Goal: Transaction & Acquisition: Purchase product/service

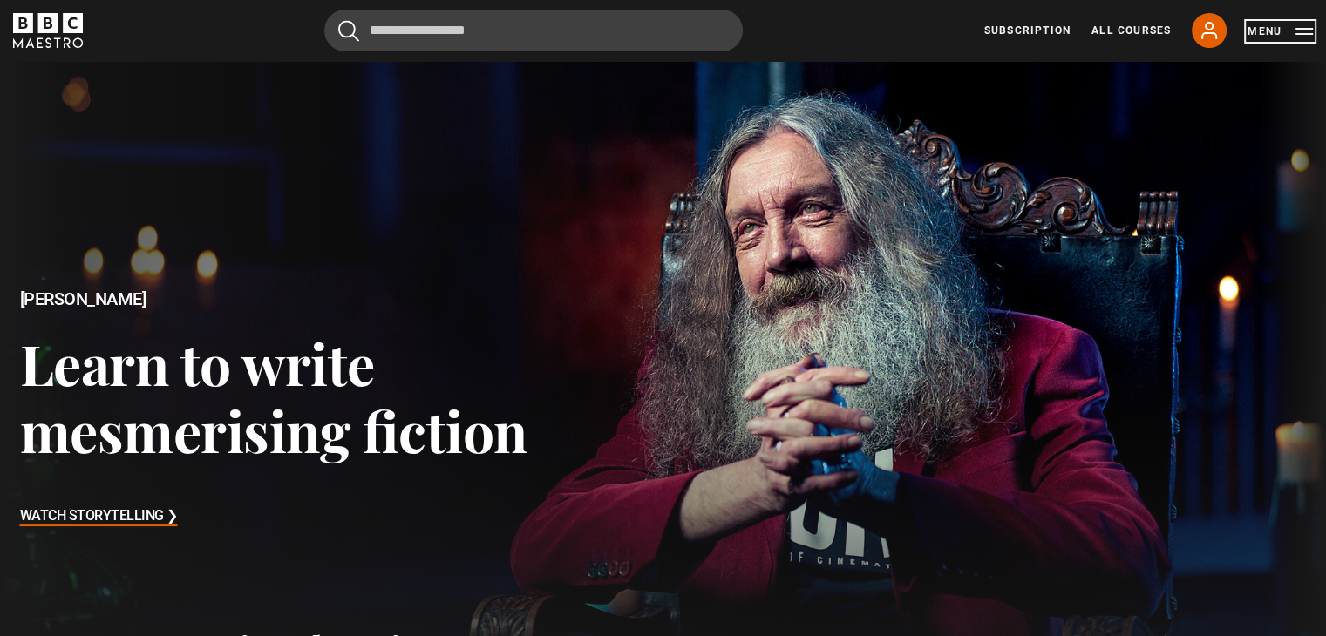
click at [1262, 39] on button "Menu" at bounding box center [1280, 31] width 65 height 17
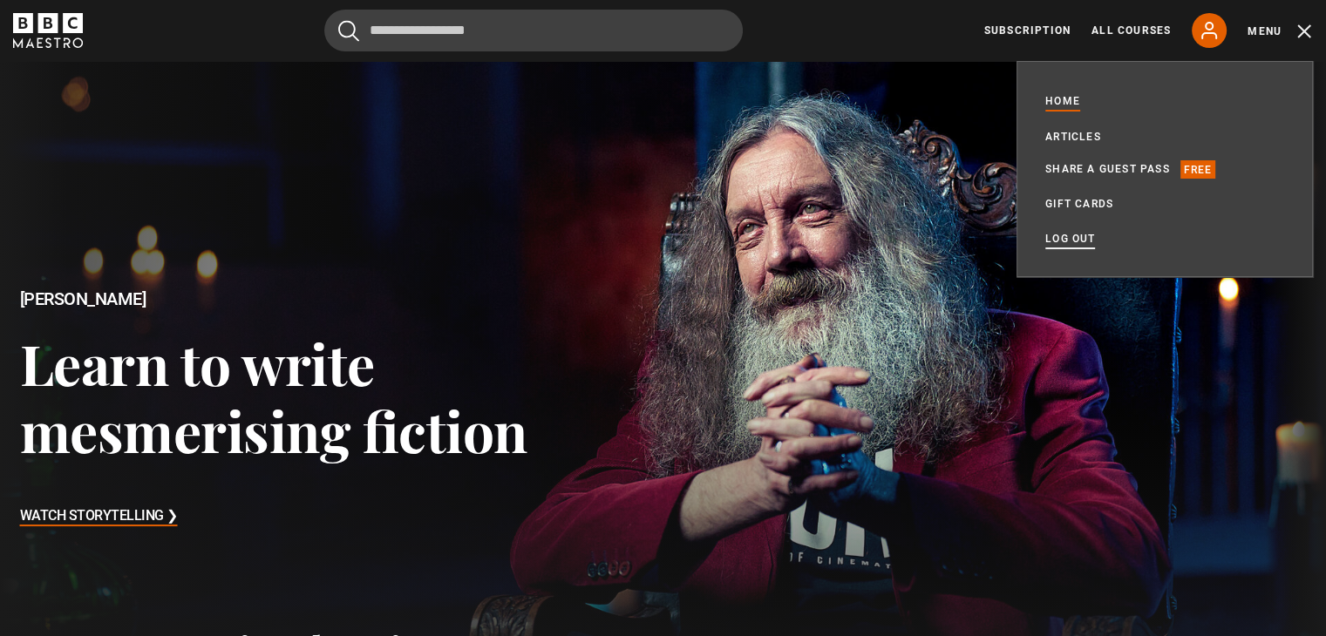
click at [1064, 241] on link "Log out" at bounding box center [1070, 238] width 50 height 17
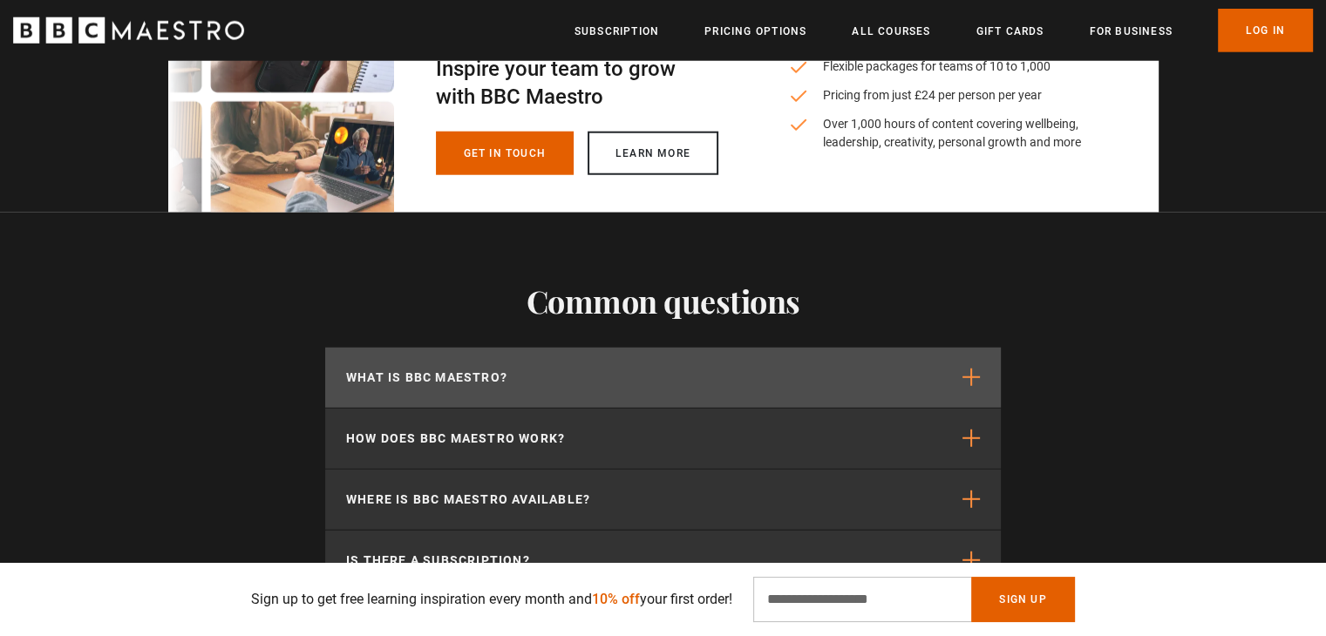
scroll to position [4739, 0]
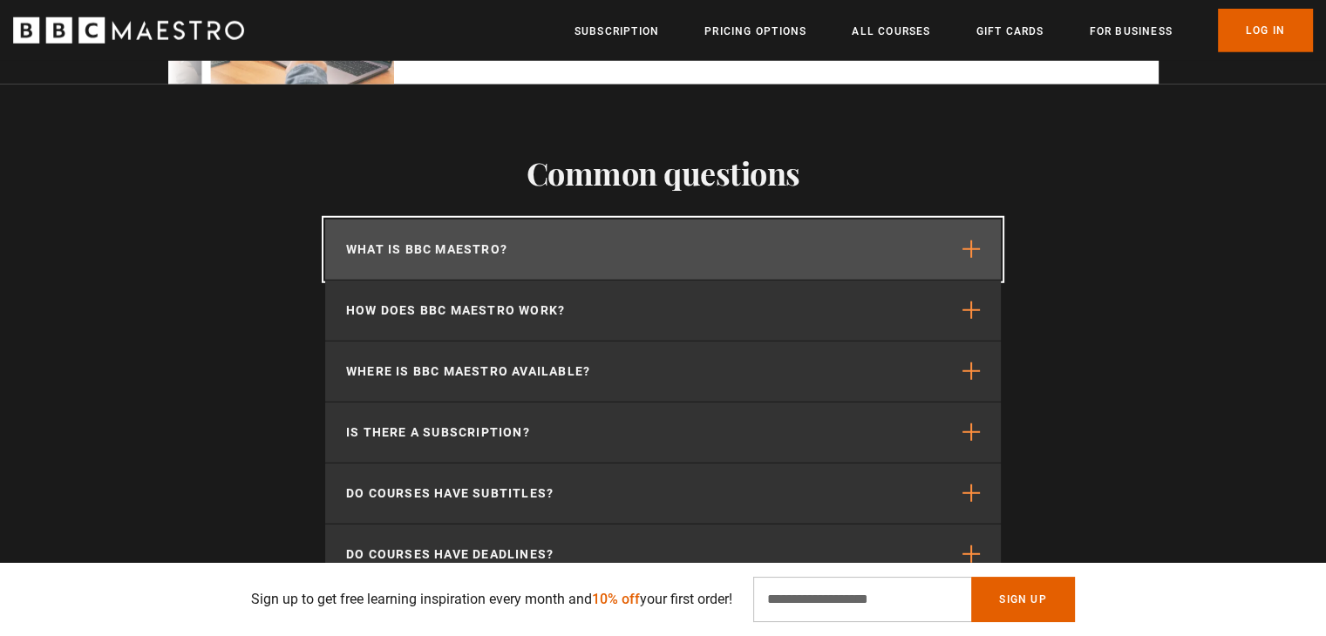
click at [966, 241] on span "button" at bounding box center [970, 249] width 17 height 17
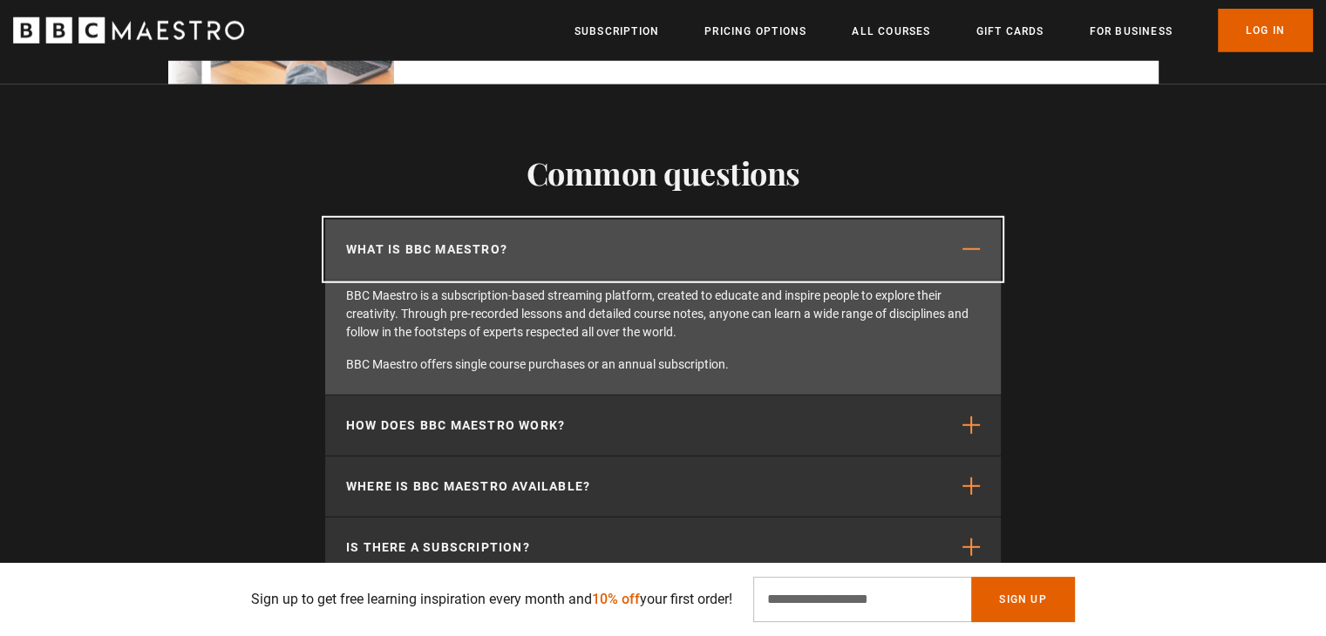
scroll to position [0, 914]
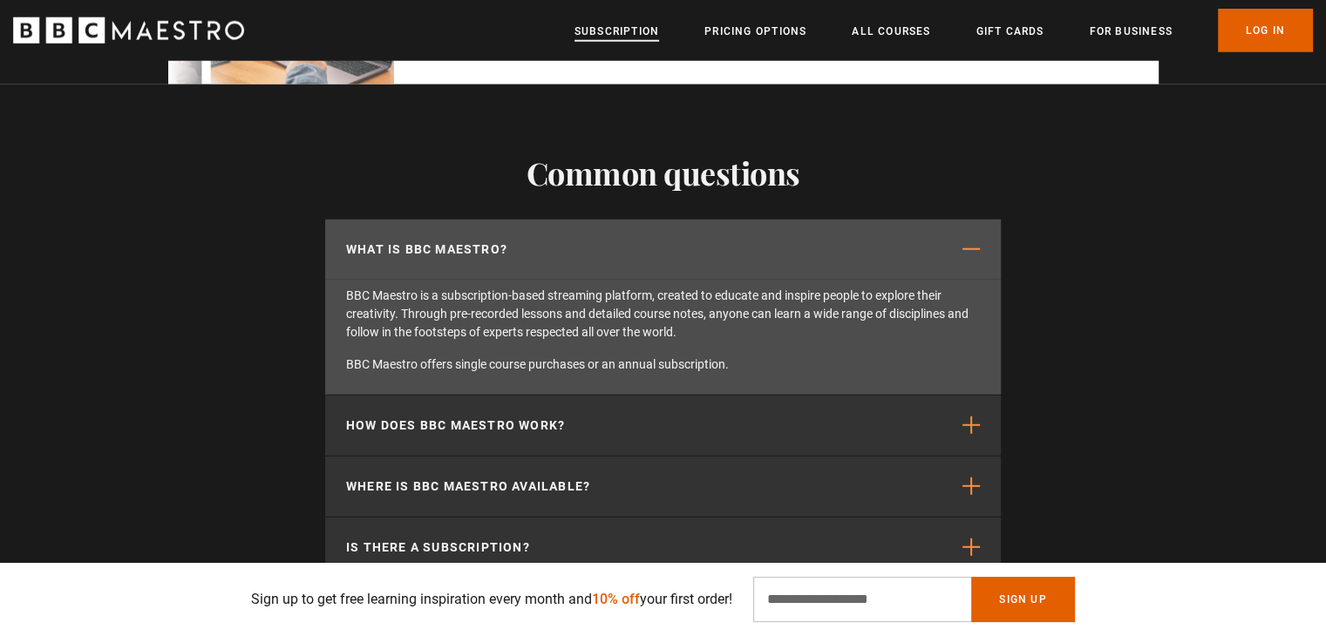
click at [627, 37] on link "Subscription" at bounding box center [617, 31] width 85 height 17
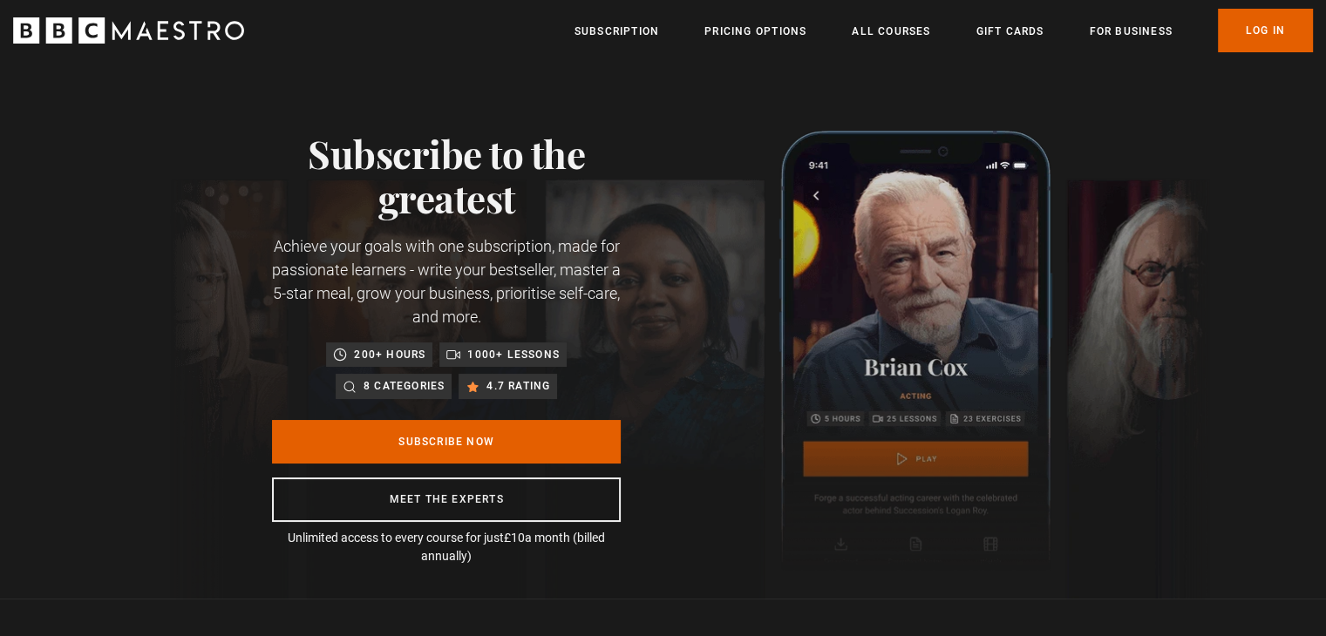
scroll to position [0, 457]
drag, startPoint x: 882, startPoint y: 25, endPoint x: 877, endPoint y: 57, distance: 31.8
click at [882, 25] on link "All Courses" at bounding box center [891, 31] width 78 height 17
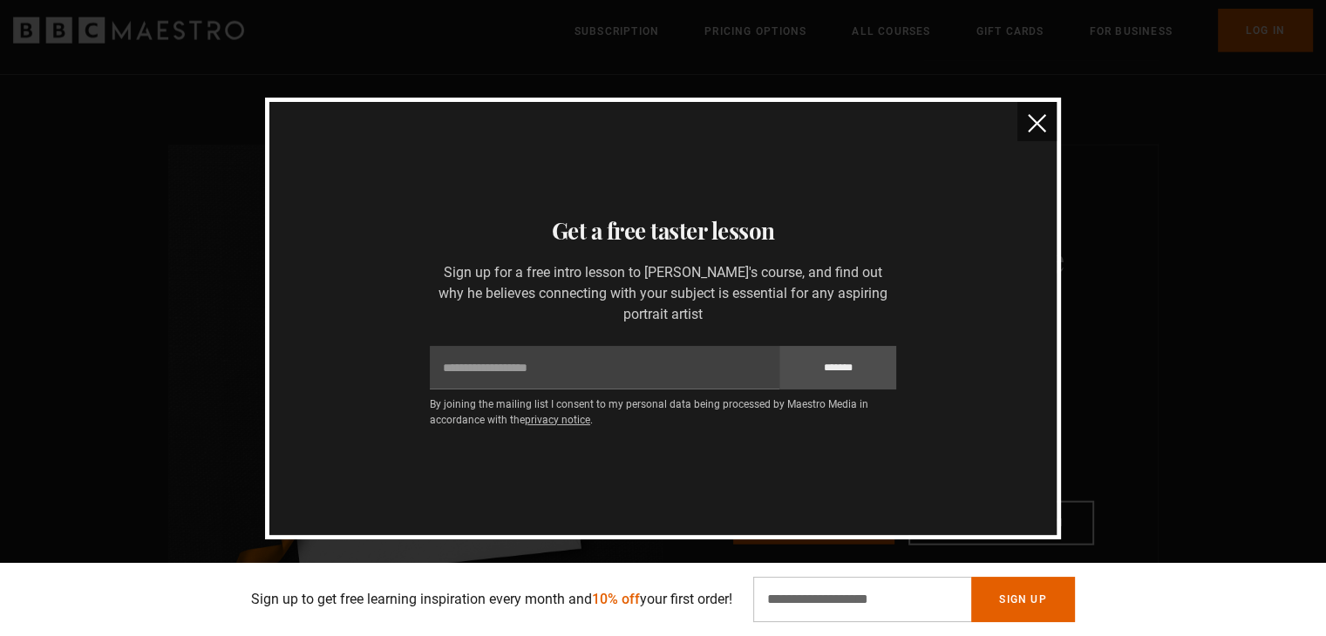
scroll to position [4097, 0]
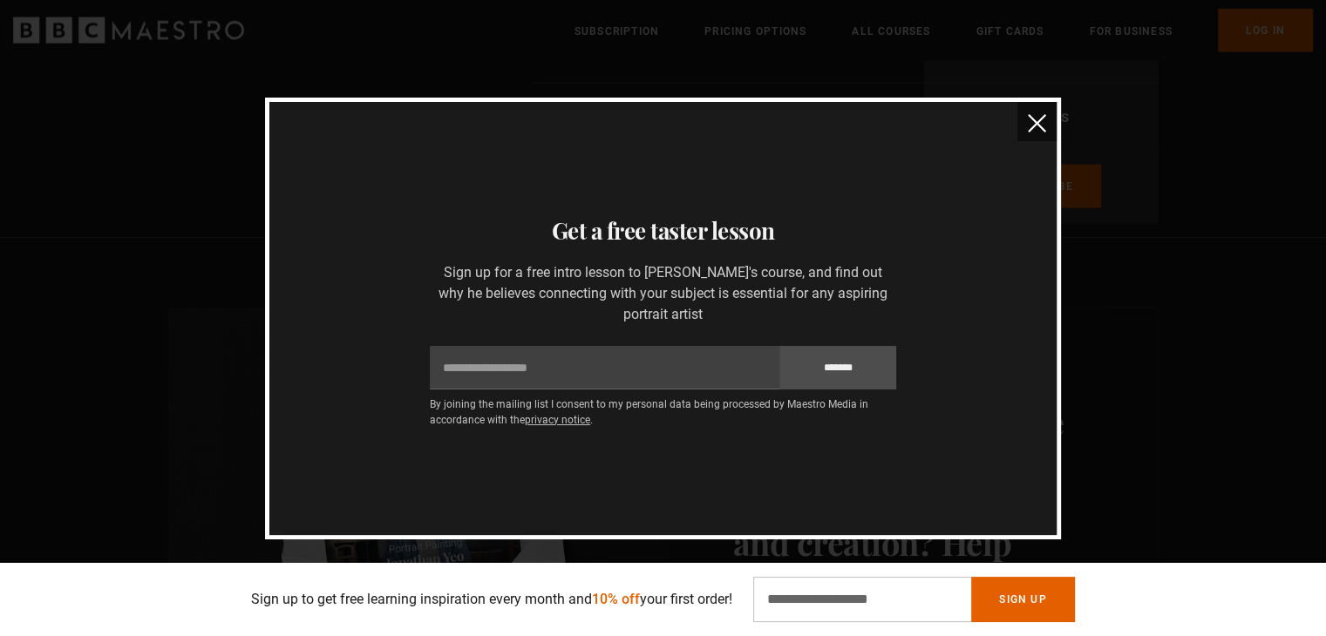
click at [1037, 123] on img "close" at bounding box center [1037, 123] width 18 height 18
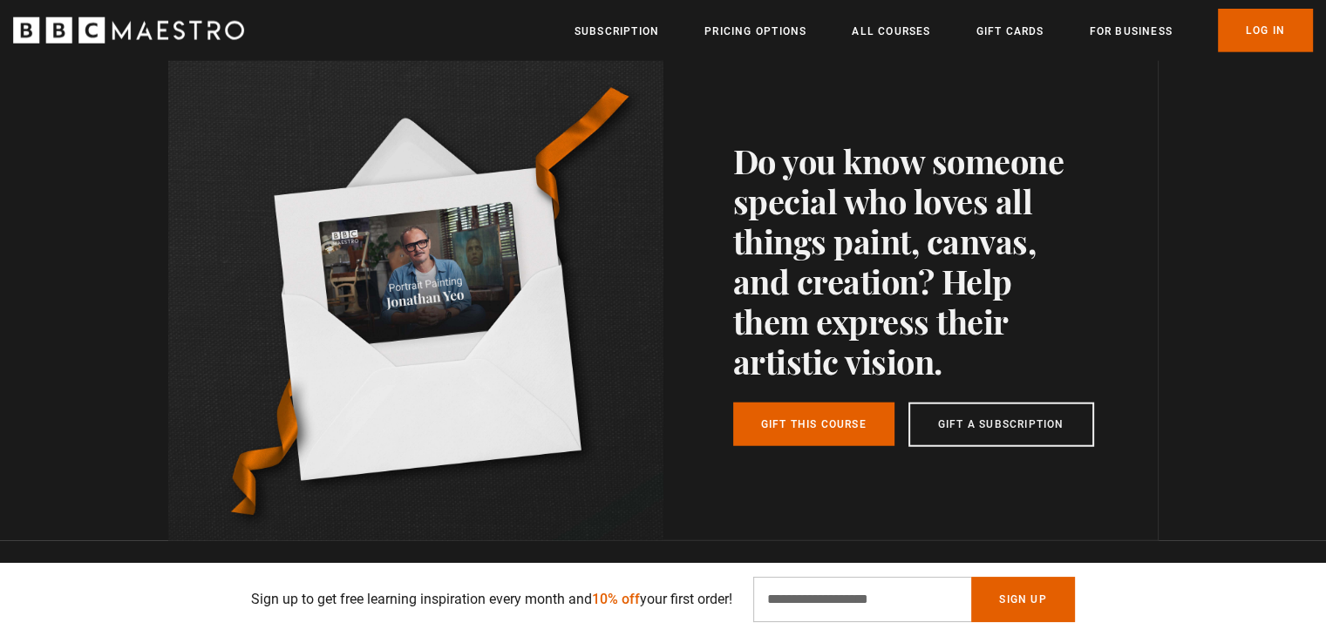
scroll to position [0, 1827]
click at [1005, 38] on link "Gift Cards" at bounding box center [1010, 31] width 68 height 17
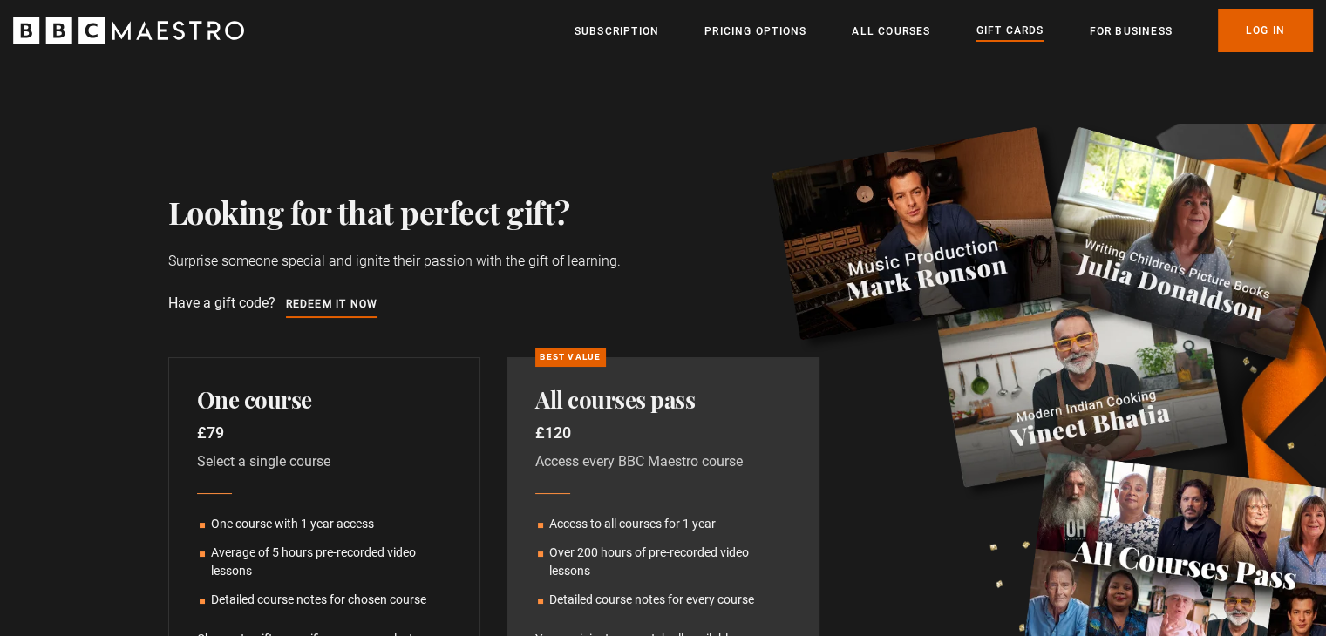
drag, startPoint x: 534, startPoint y: 402, endPoint x: 701, endPoint y: 412, distance: 166.8
click at [701, 412] on h2 "All courses pass" at bounding box center [662, 400] width 255 height 28
copy h2 "All courses pass"
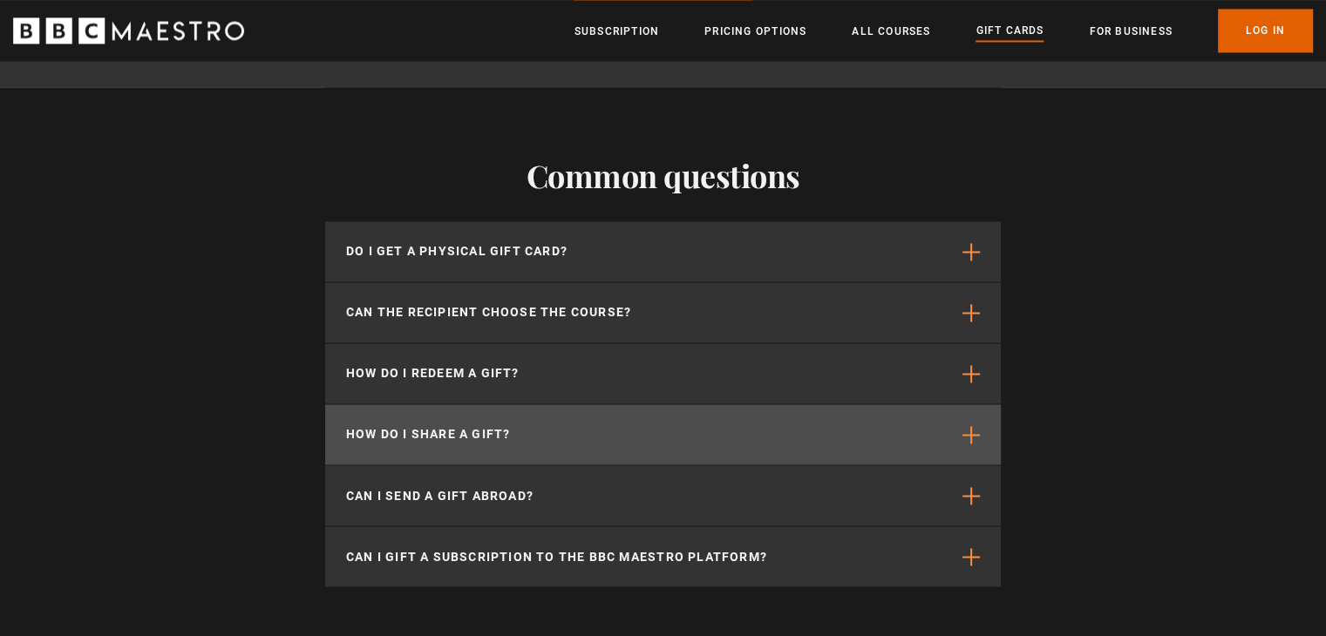
scroll to position [9502, 0]
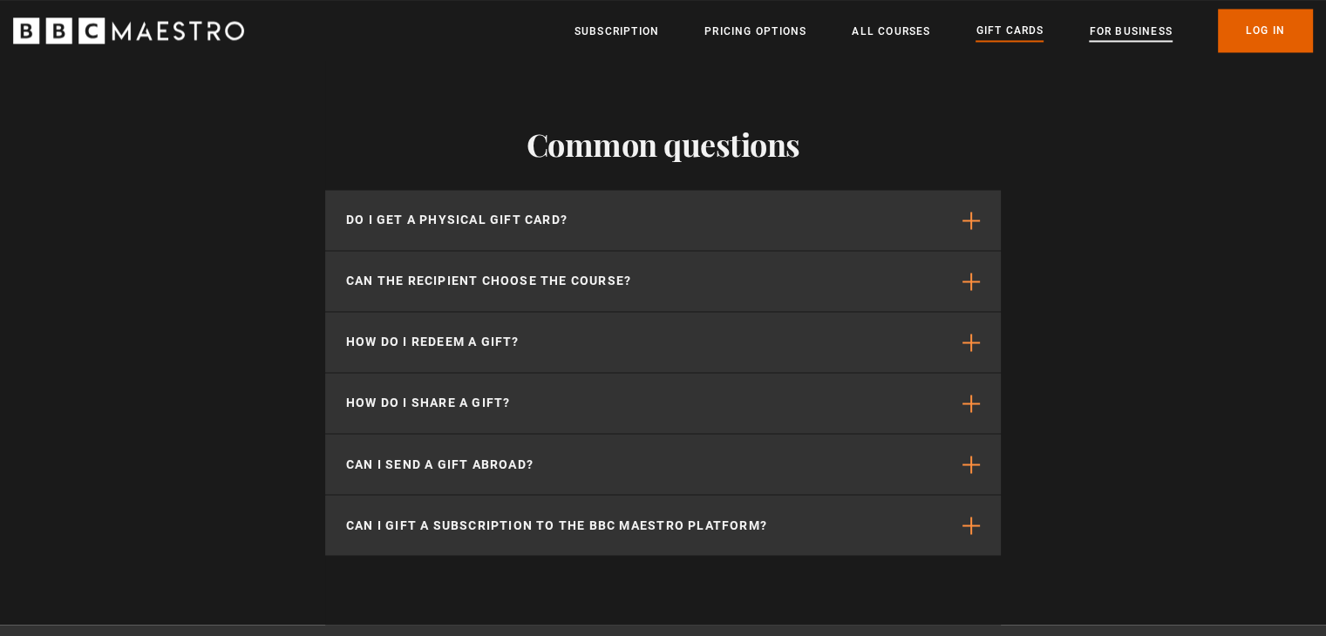
click at [1147, 29] on link "For business" at bounding box center [1130, 31] width 83 height 17
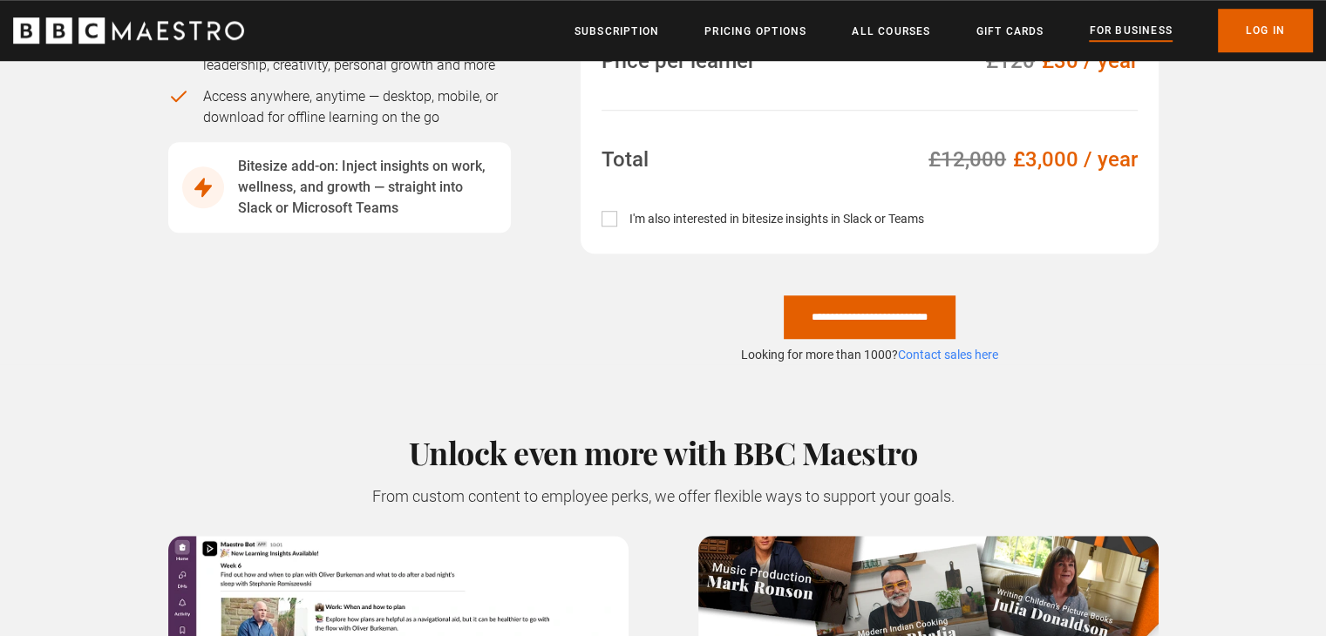
scroll to position [1395, 0]
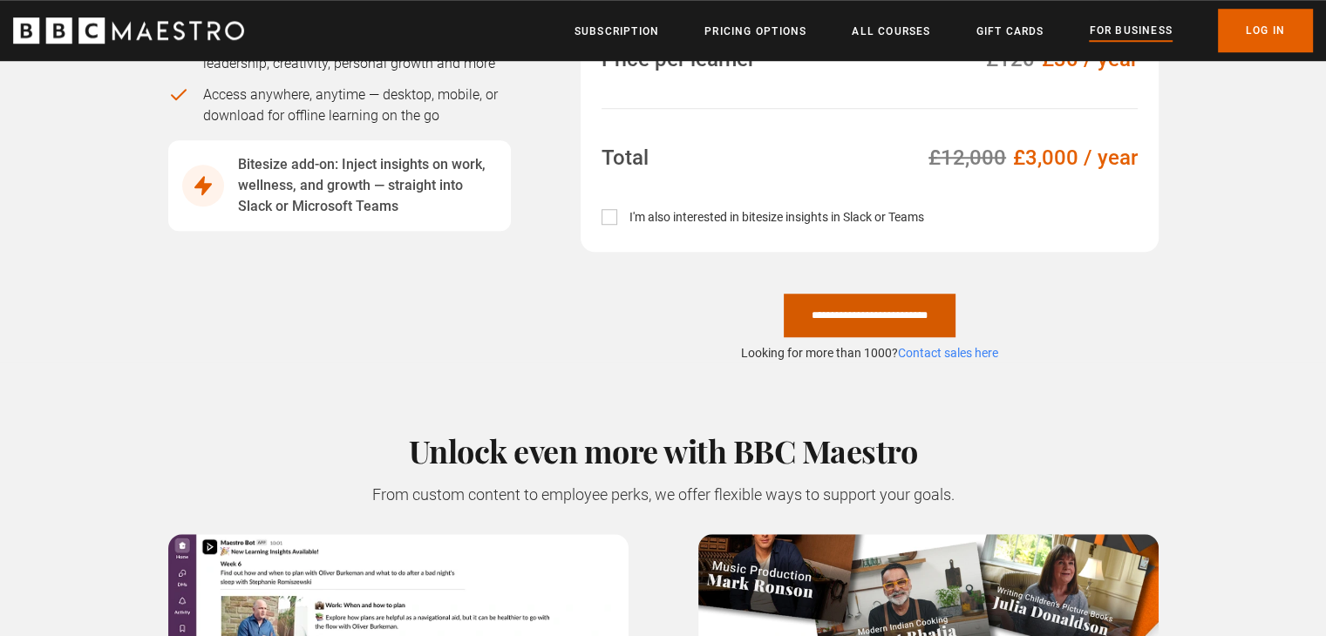
click at [844, 294] on input "**********" at bounding box center [870, 316] width 172 height 44
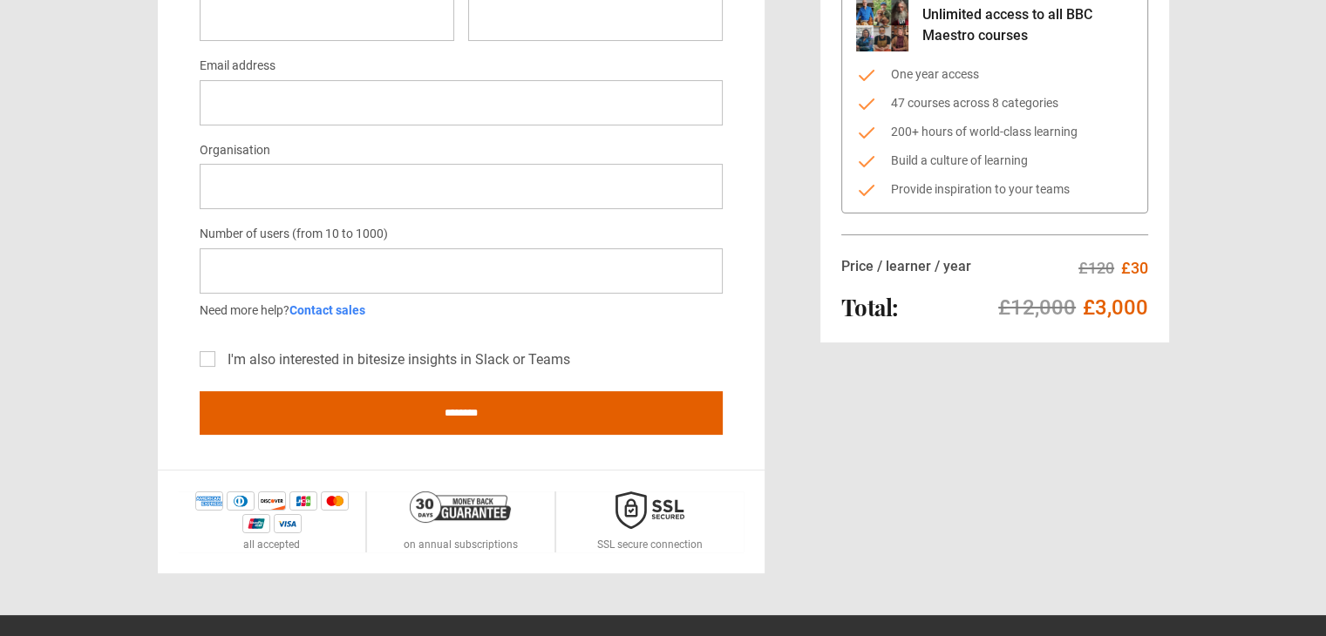
scroll to position [87, 0]
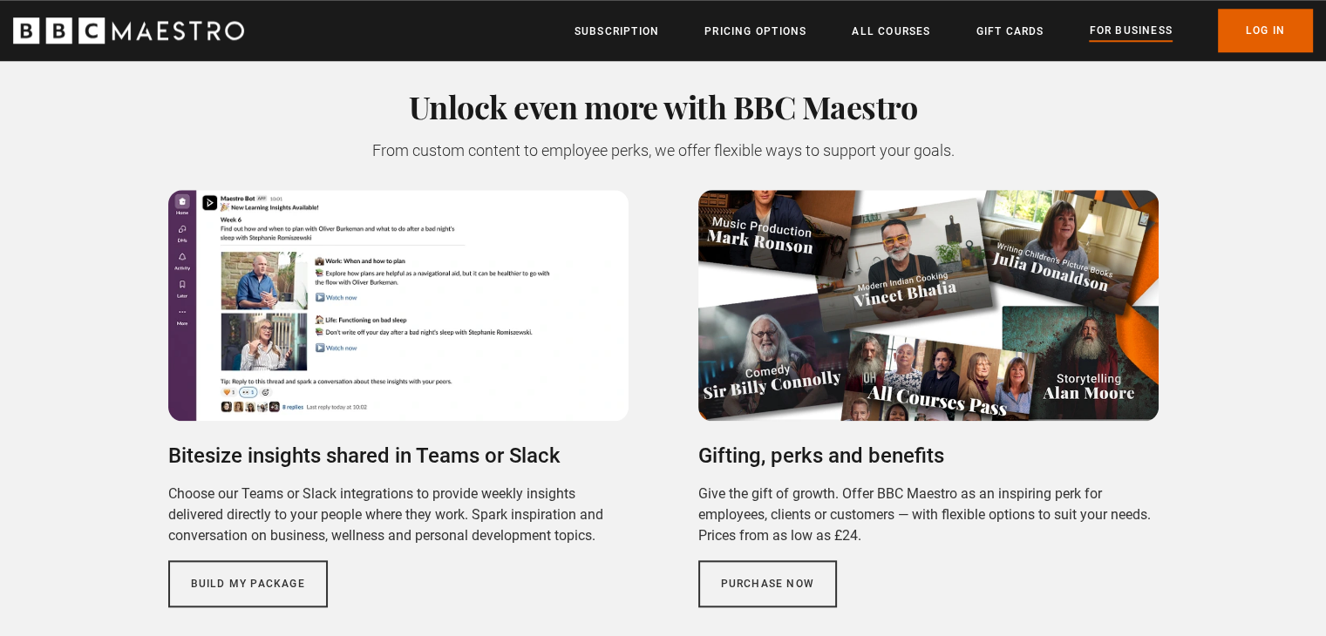
scroll to position [1744, 0]
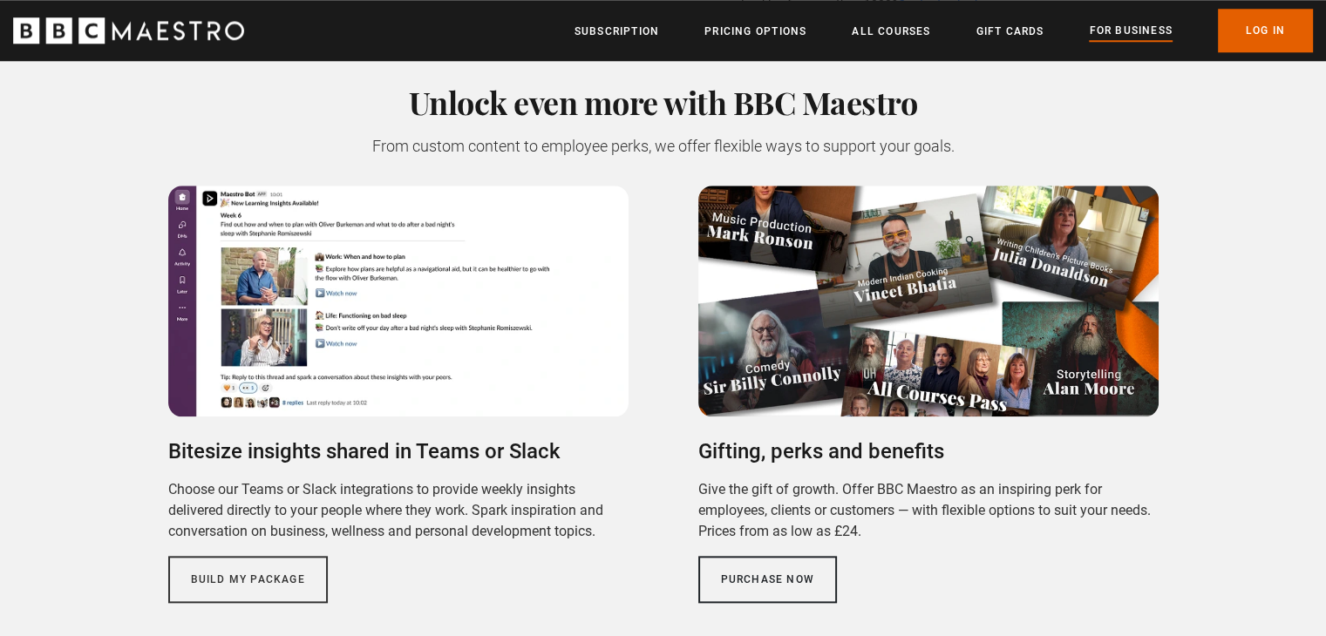
click at [755, 556] on link "Purchase now" at bounding box center [767, 579] width 139 height 47
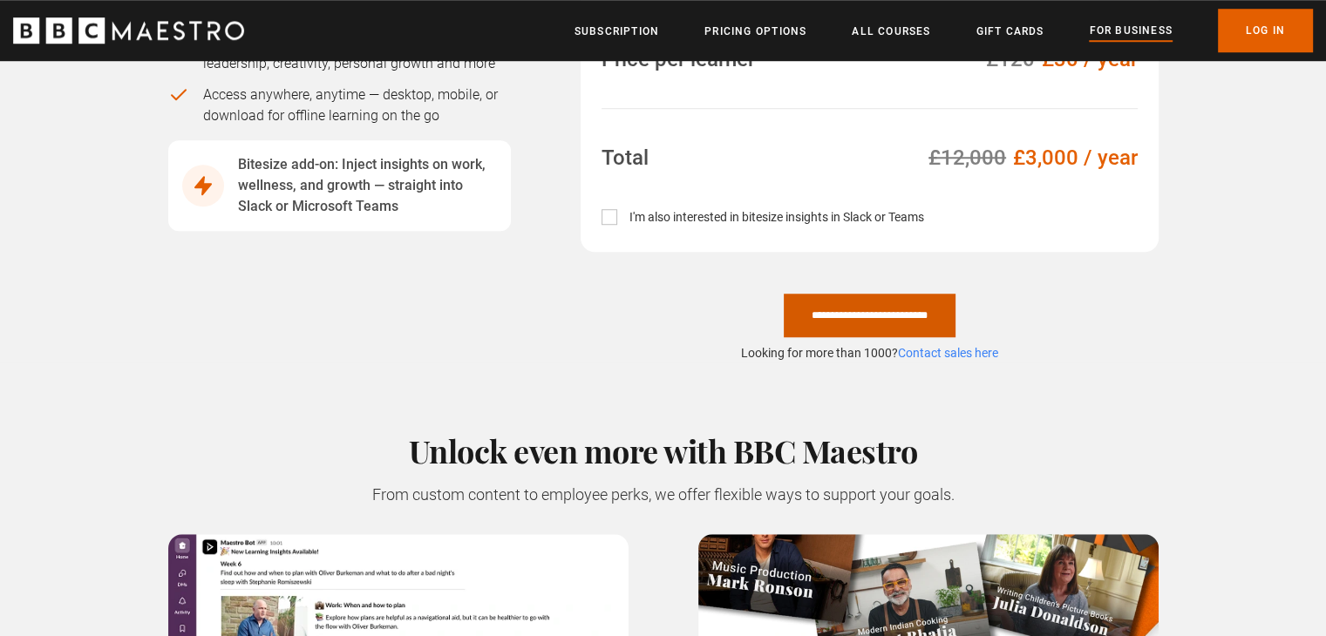
click at [889, 294] on input "**********" at bounding box center [870, 316] width 172 height 44
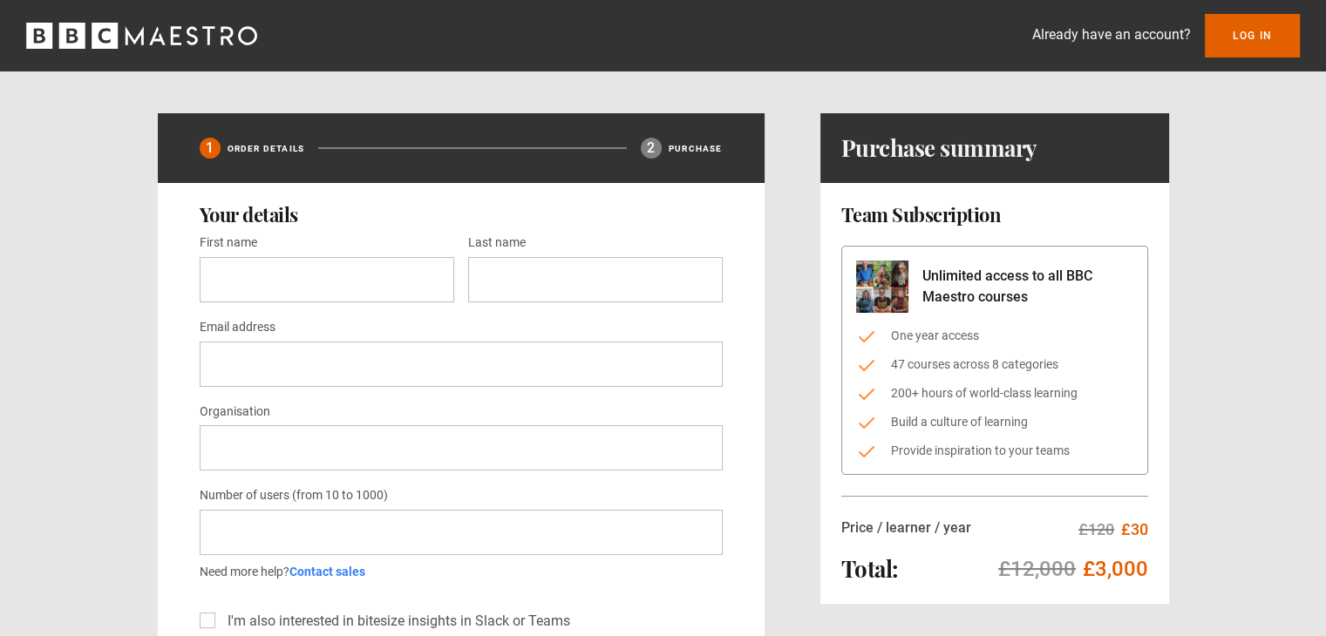
scroll to position [262, 0]
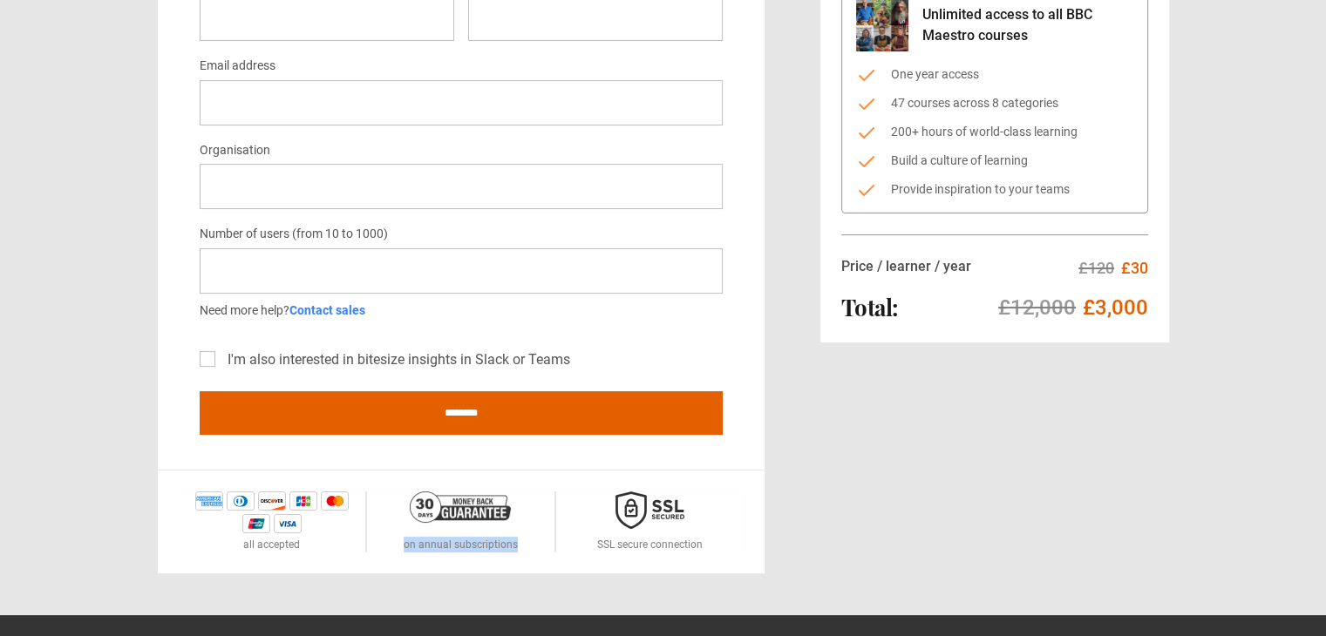
drag, startPoint x: 403, startPoint y: 544, endPoint x: 525, endPoint y: 554, distance: 122.5
click at [525, 554] on div "all accepted on annual subscriptions SSL secure connection" at bounding box center [461, 522] width 607 height 104
copy p "on annual subscriptions"
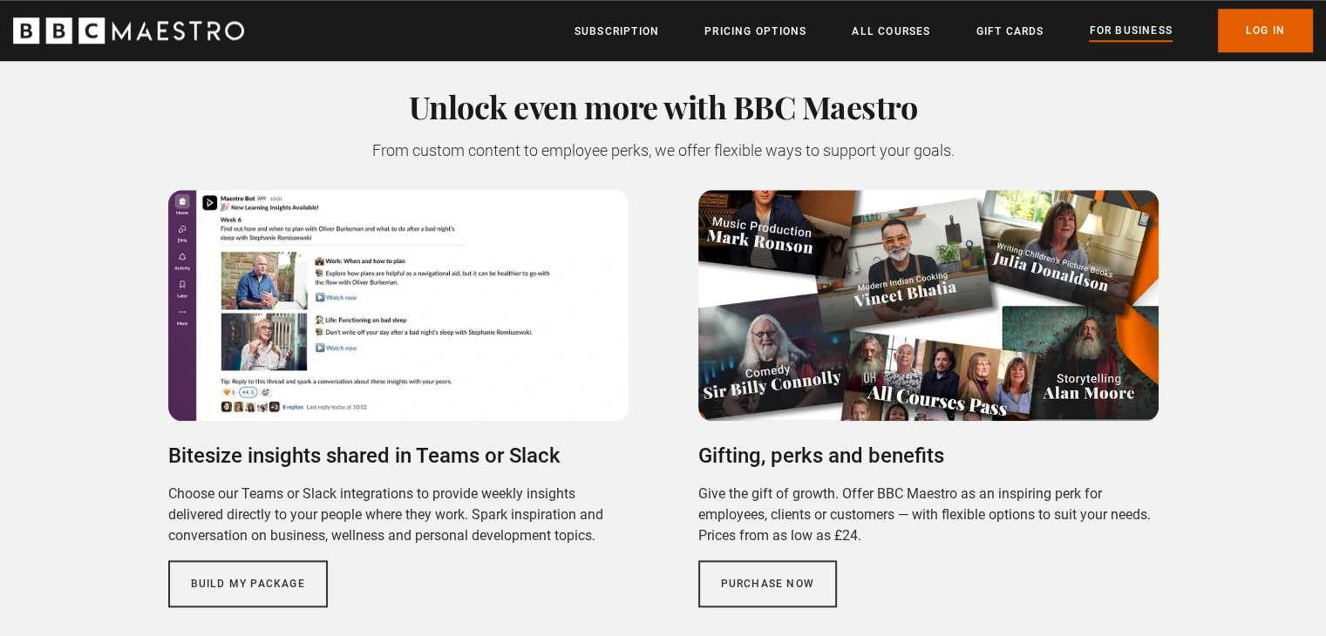
scroll to position [1831, 0]
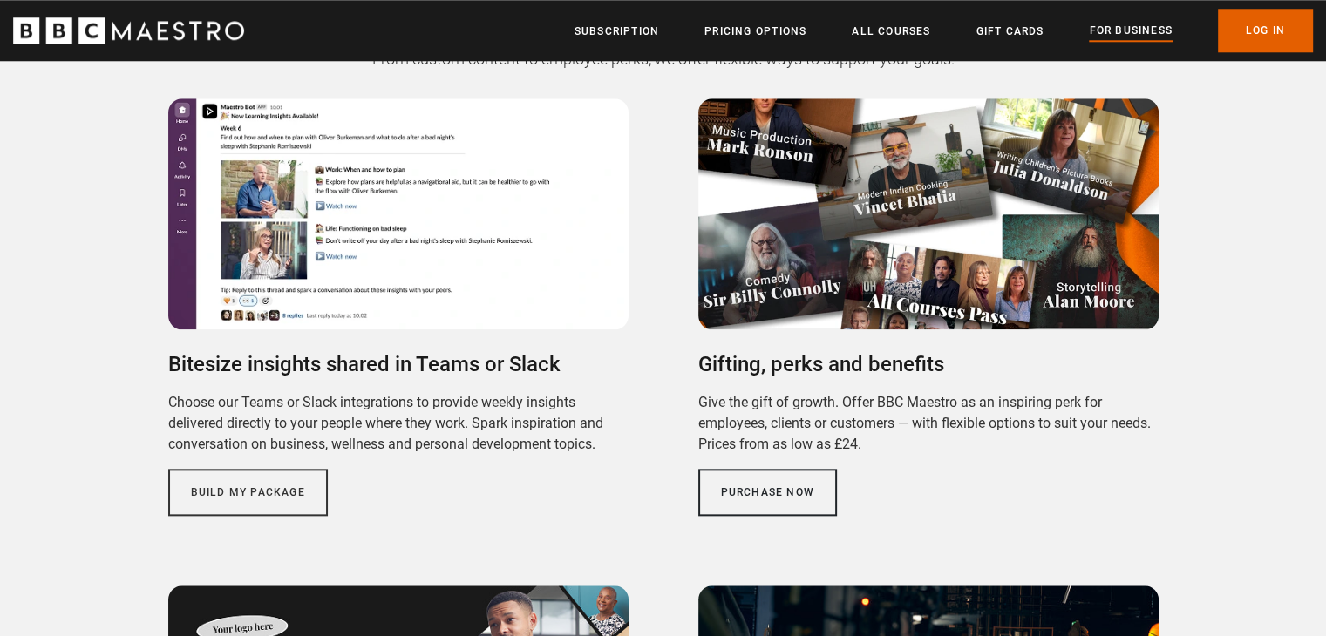
click at [768, 469] on link "Purchase now" at bounding box center [767, 492] width 139 height 47
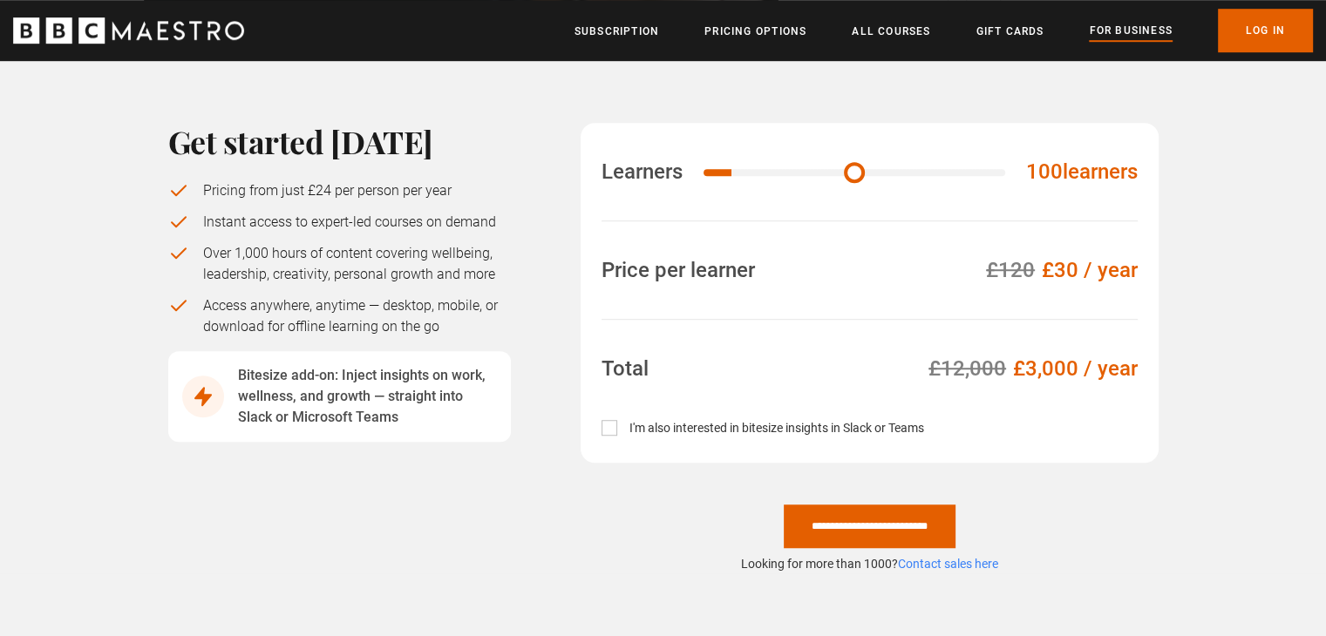
scroll to position [1395, 0]
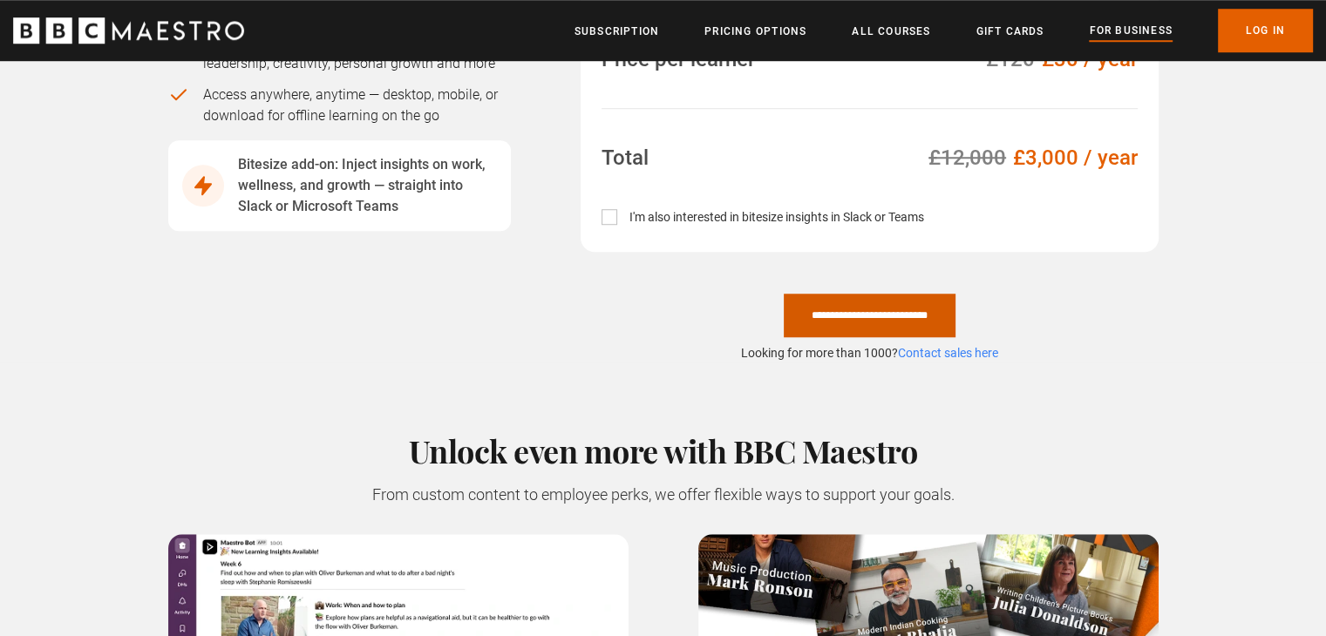
click at [856, 294] on input "**********" at bounding box center [870, 316] width 172 height 44
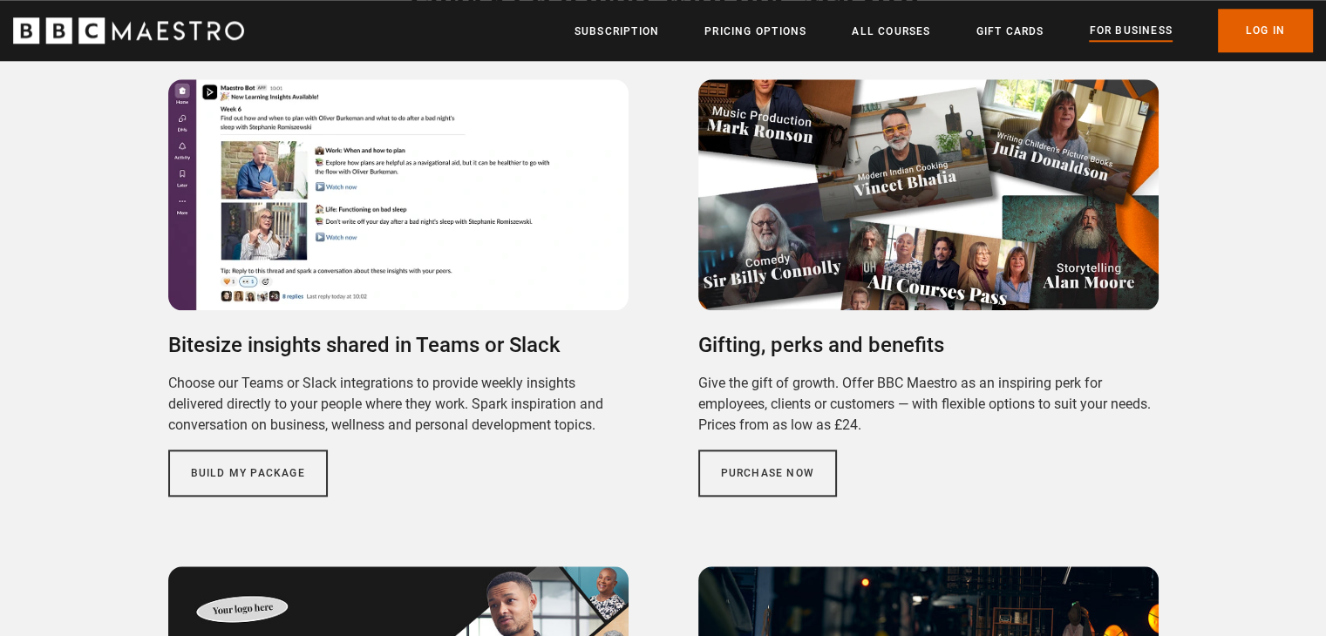
scroll to position [1831, 0]
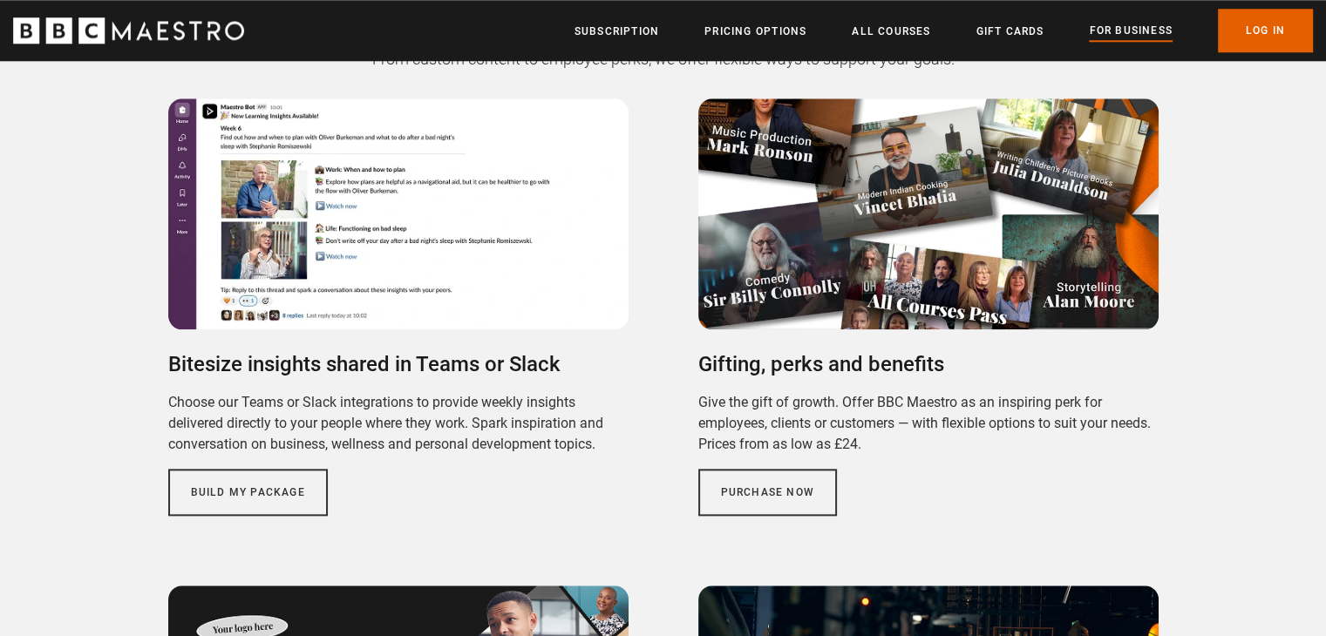
drag, startPoint x: 697, startPoint y: 318, endPoint x: 1009, endPoint y: 315, distance: 311.2
click at [1009, 350] on h3 "Gifting, perks and benefits" at bounding box center [928, 364] width 460 height 28
copy h3 "Gifting, perks and benefits"
click at [746, 469] on link "Purchase now" at bounding box center [767, 492] width 139 height 47
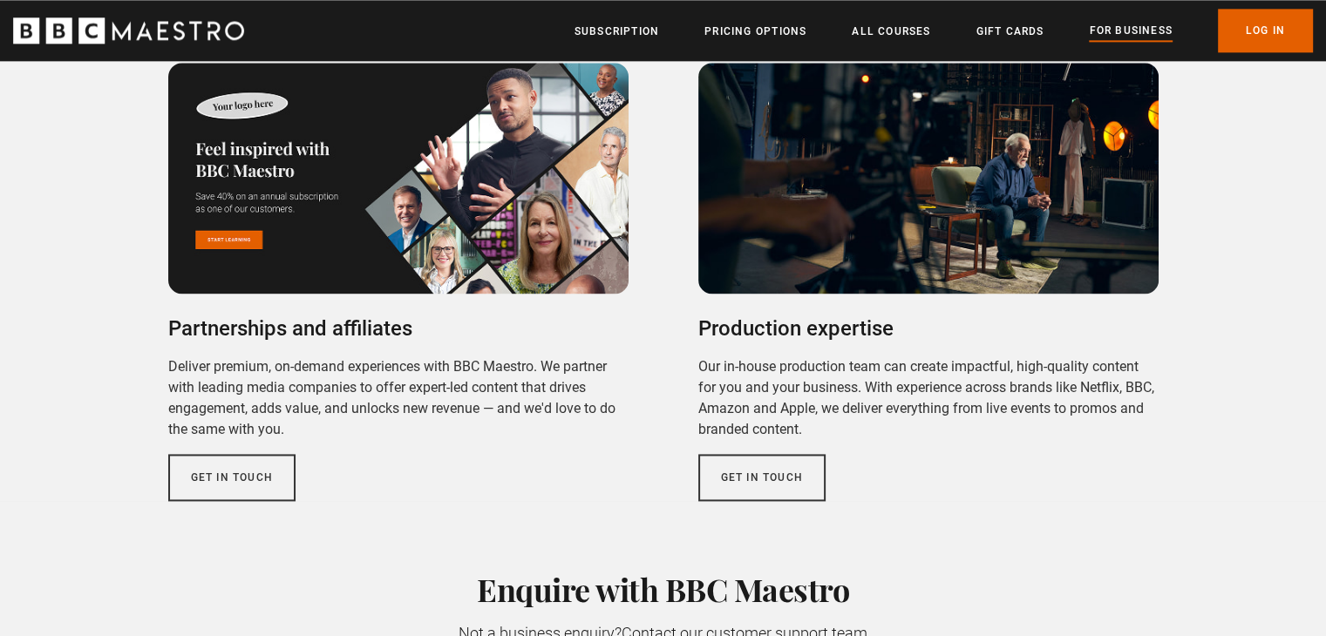
scroll to position [1918, 0]
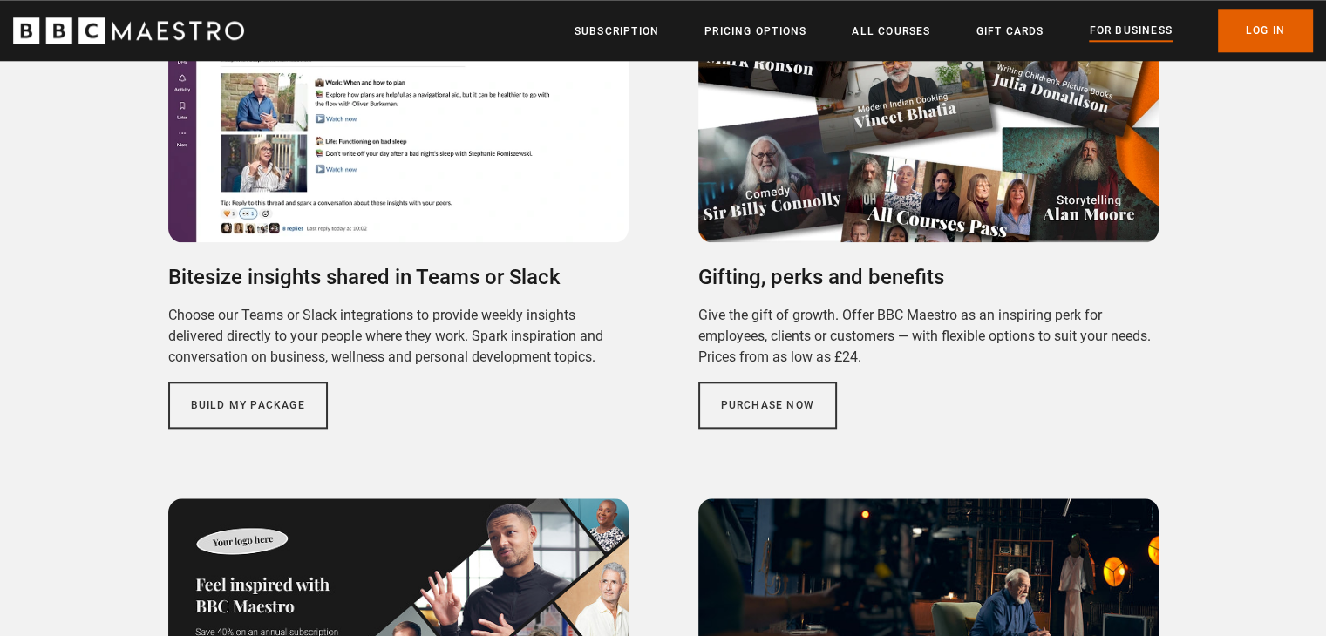
click at [651, 408] on ul "Bitesize insights shared in Teams or Slack Choose our Teams or Slack integratio…" at bounding box center [663, 474] width 990 height 926
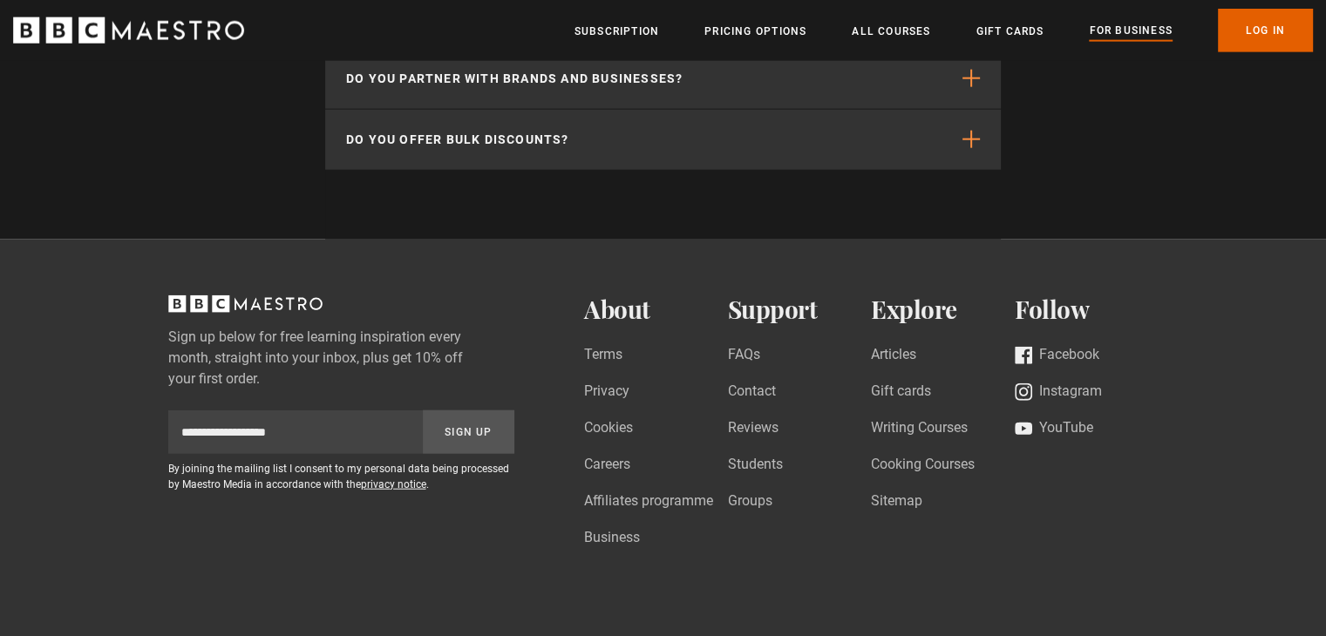
scroll to position [4243, 0]
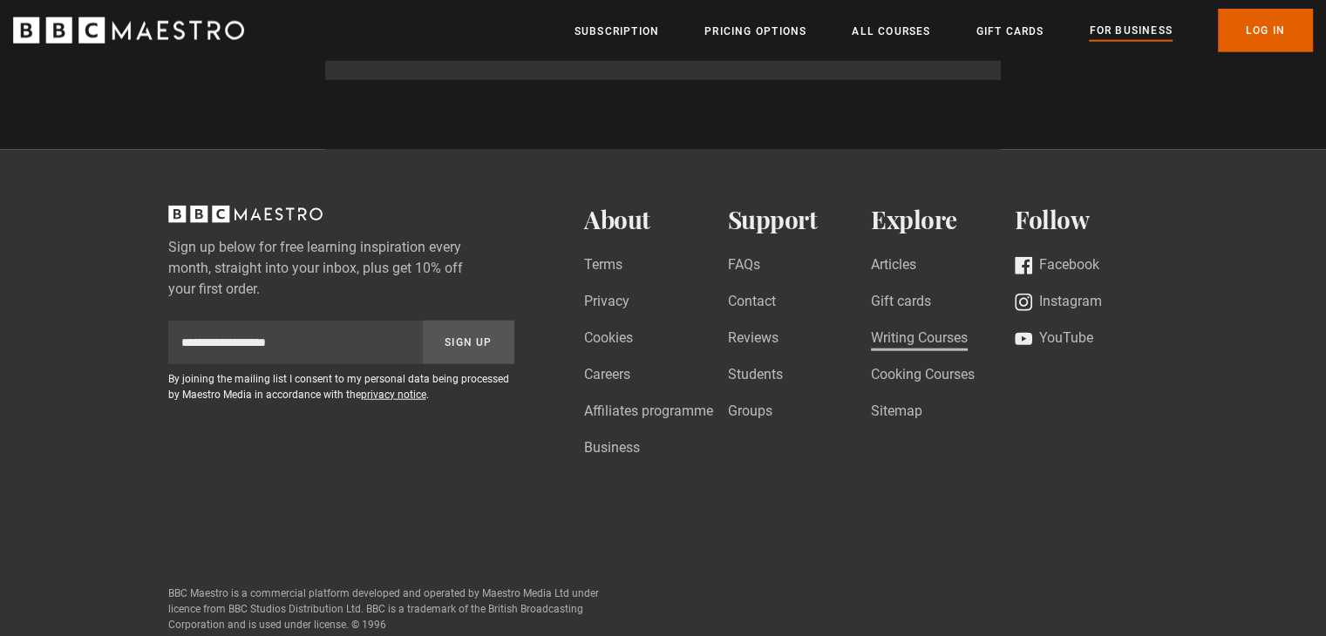
click at [910, 328] on link "Writing Courses" at bounding box center [919, 340] width 97 height 24
click at [931, 328] on link "Writing Courses" at bounding box center [919, 340] width 97 height 24
click at [896, 328] on link "Writing Courses" at bounding box center [919, 340] width 97 height 24
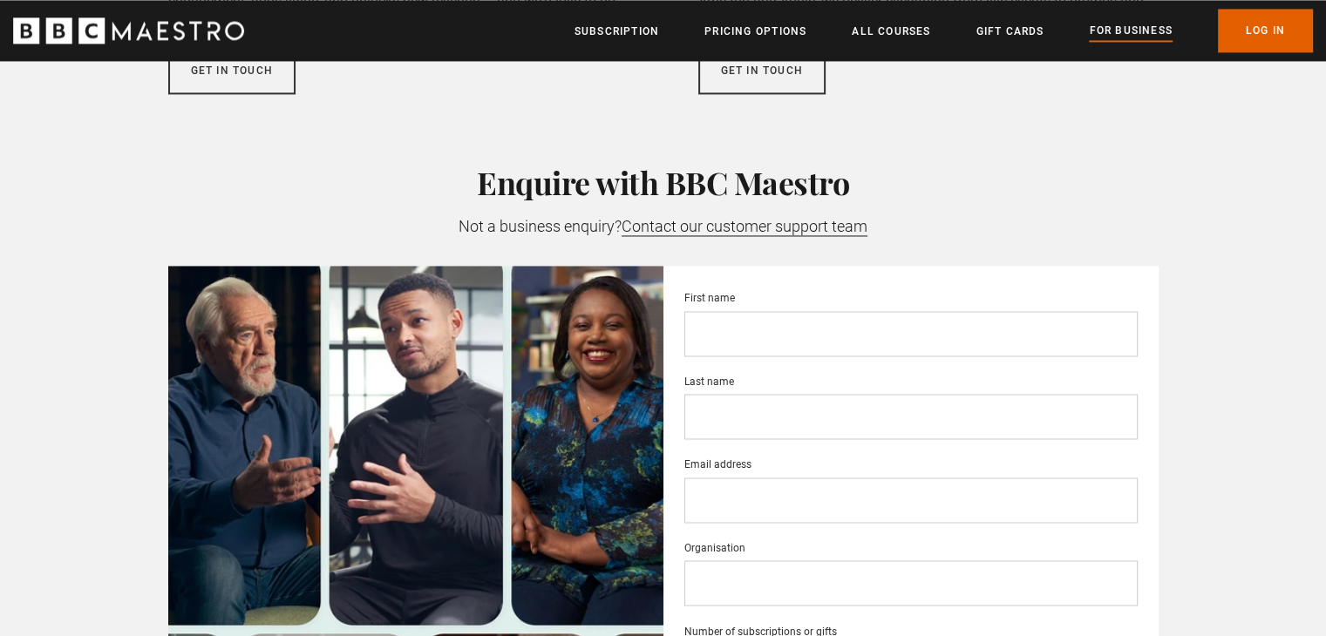
scroll to position [2238, 0]
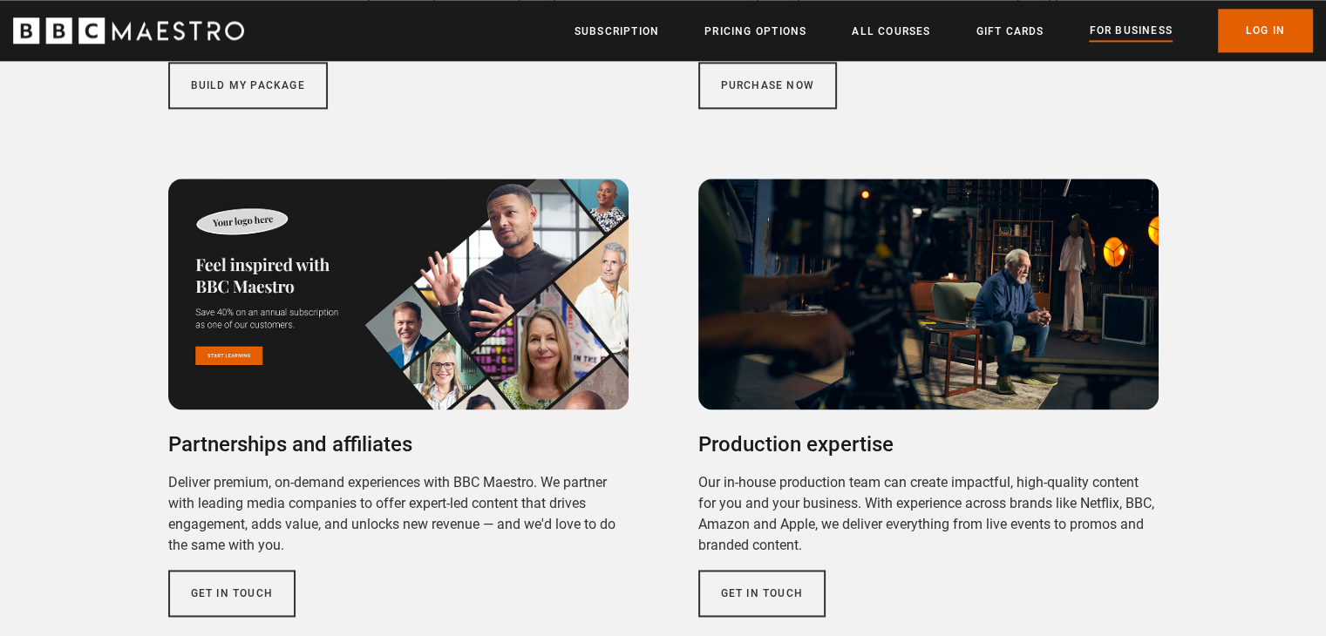
click at [141, 27] on icon "BBC Maestro" at bounding box center [144, 30] width 16 height 18
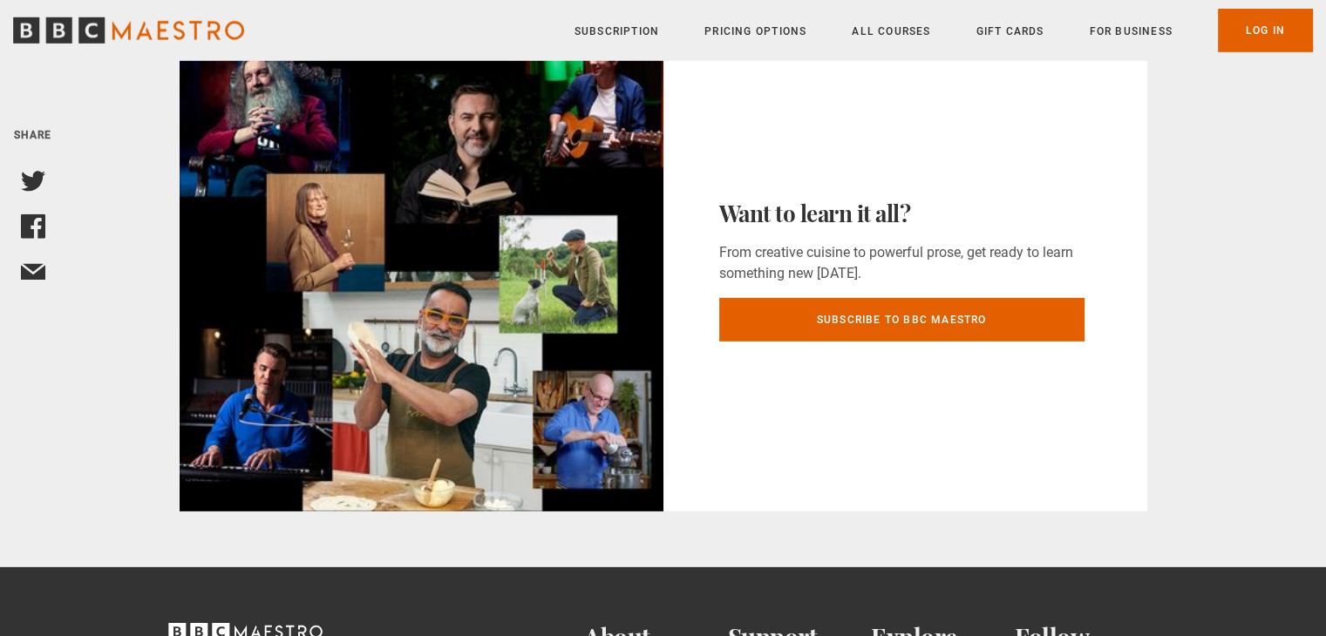
scroll to position [5747, 0]
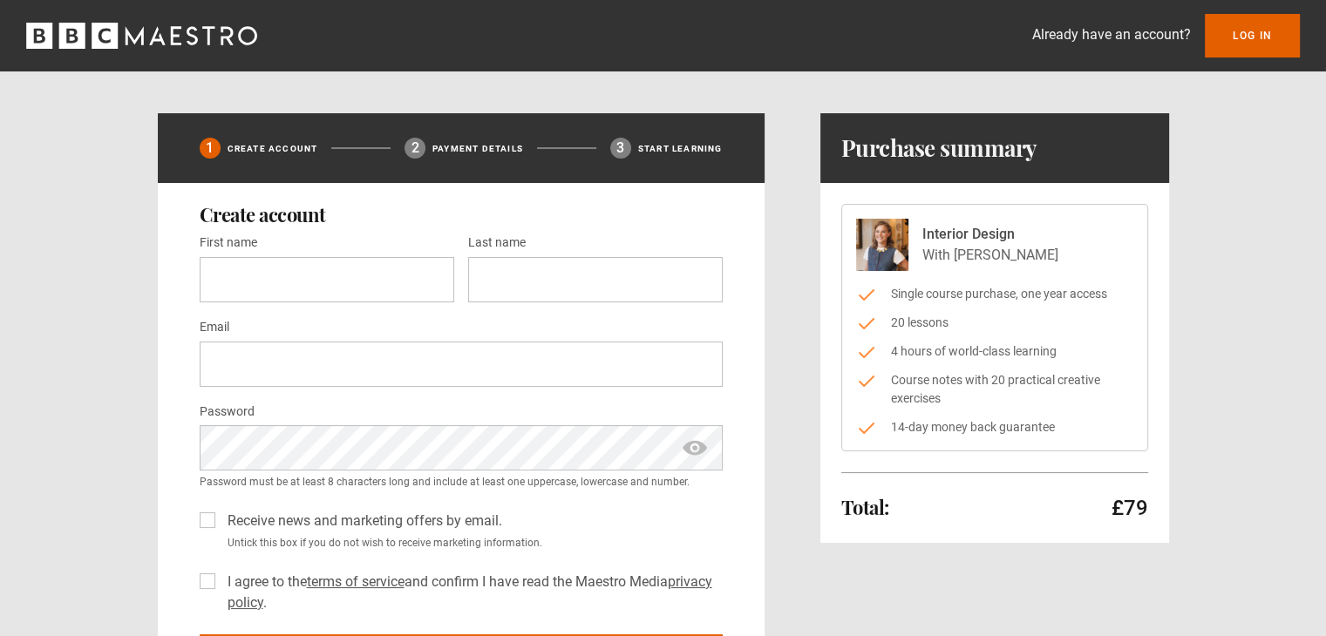
click at [83, 42] on icon "BBC Maestro" at bounding box center [72, 36] width 26 height 26
